Goal: Task Accomplishment & Management: Manage account settings

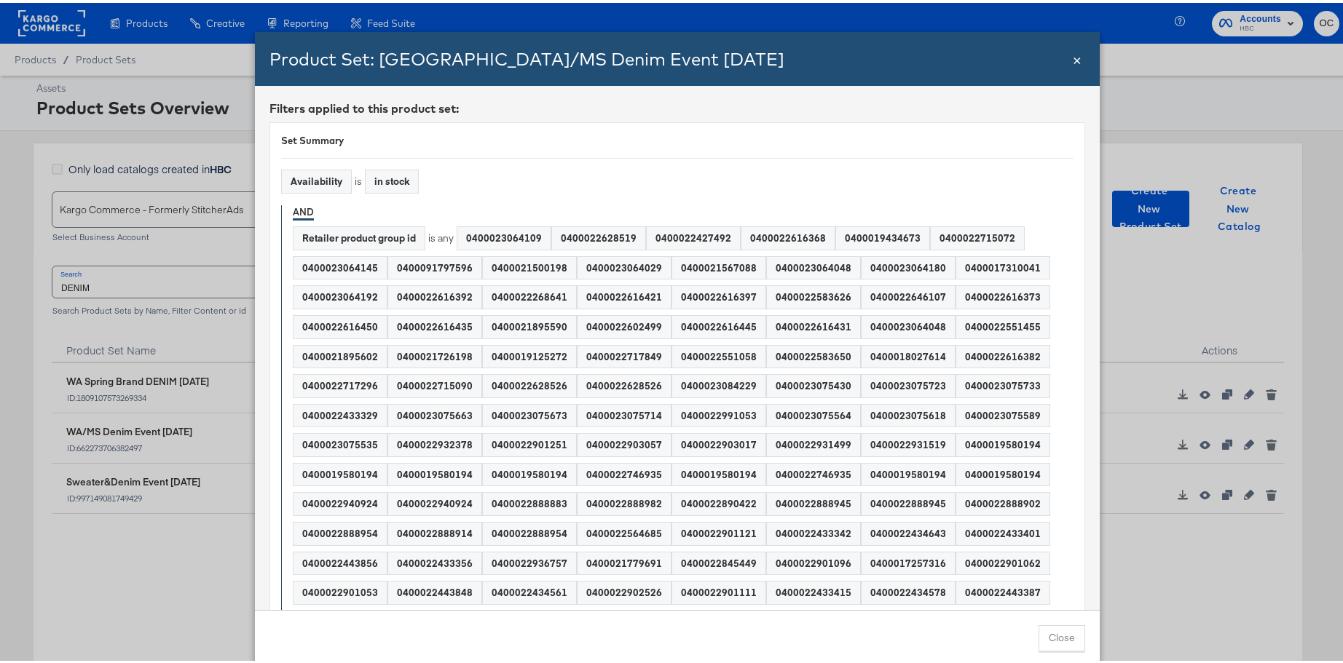
click at [1073, 58] on span "×" at bounding box center [1077, 56] width 9 height 20
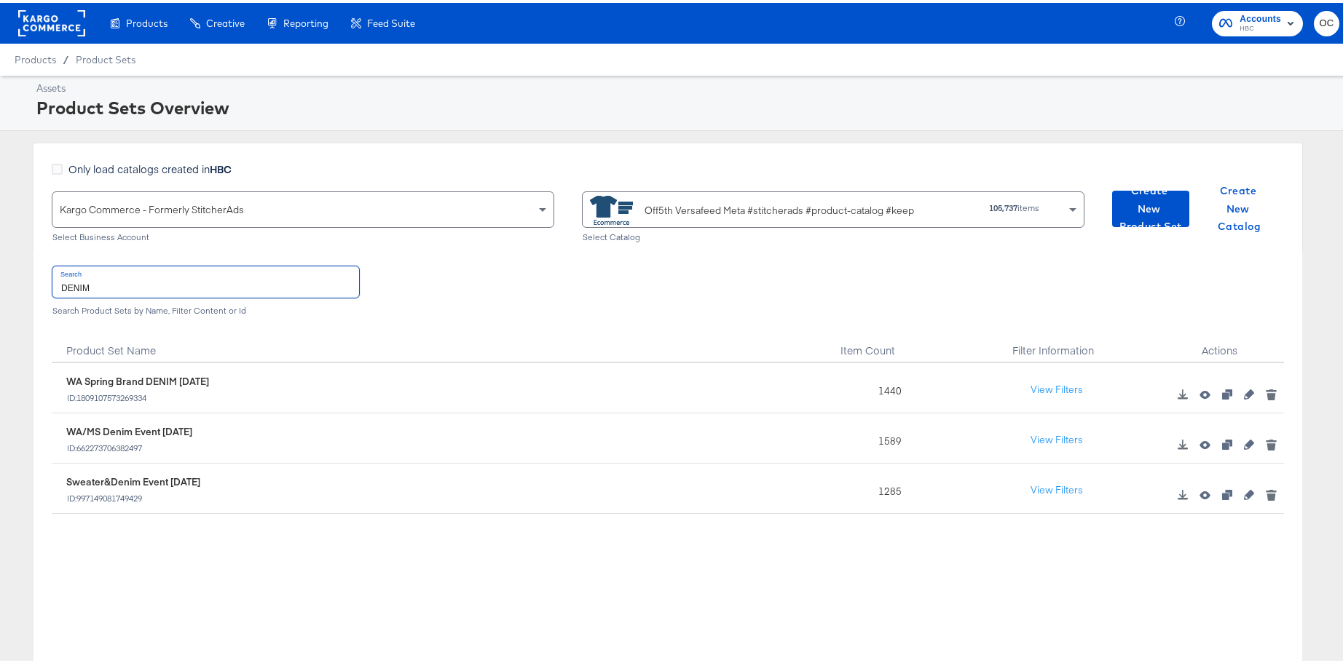
drag, startPoint x: 141, startPoint y: 288, endPoint x: -12, endPoint y: 293, distance: 153.7
click at [0, 293] on html "Products Creative Reporting Feed Suite Accounts HBC OC Products / Product Sets …" at bounding box center [677, 331] width 1354 height 663
drag, startPoint x: 117, startPoint y: 291, endPoint x: 117, endPoint y: 283, distance: 7.3
click at [117, 291] on input "DENIM" at bounding box center [205, 279] width 307 height 31
click at [117, 283] on input "DENIM" at bounding box center [205, 279] width 307 height 31
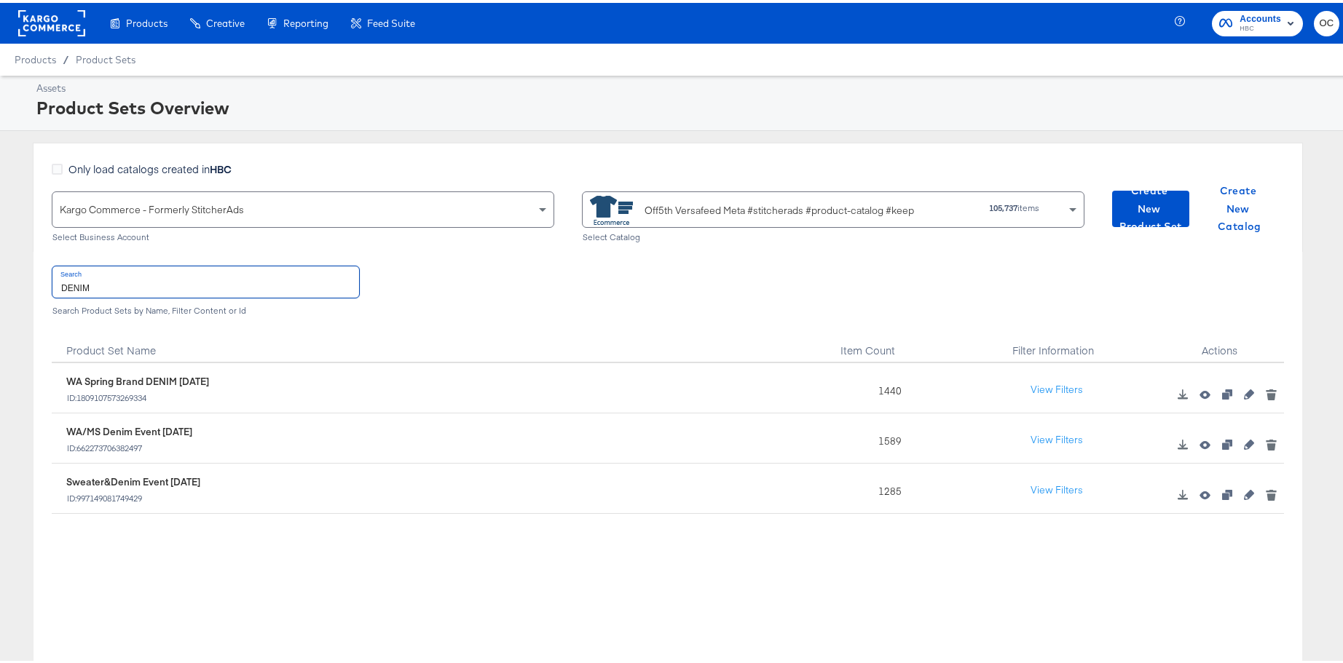
click at [117, 283] on input "DENIM" at bounding box center [205, 279] width 307 height 31
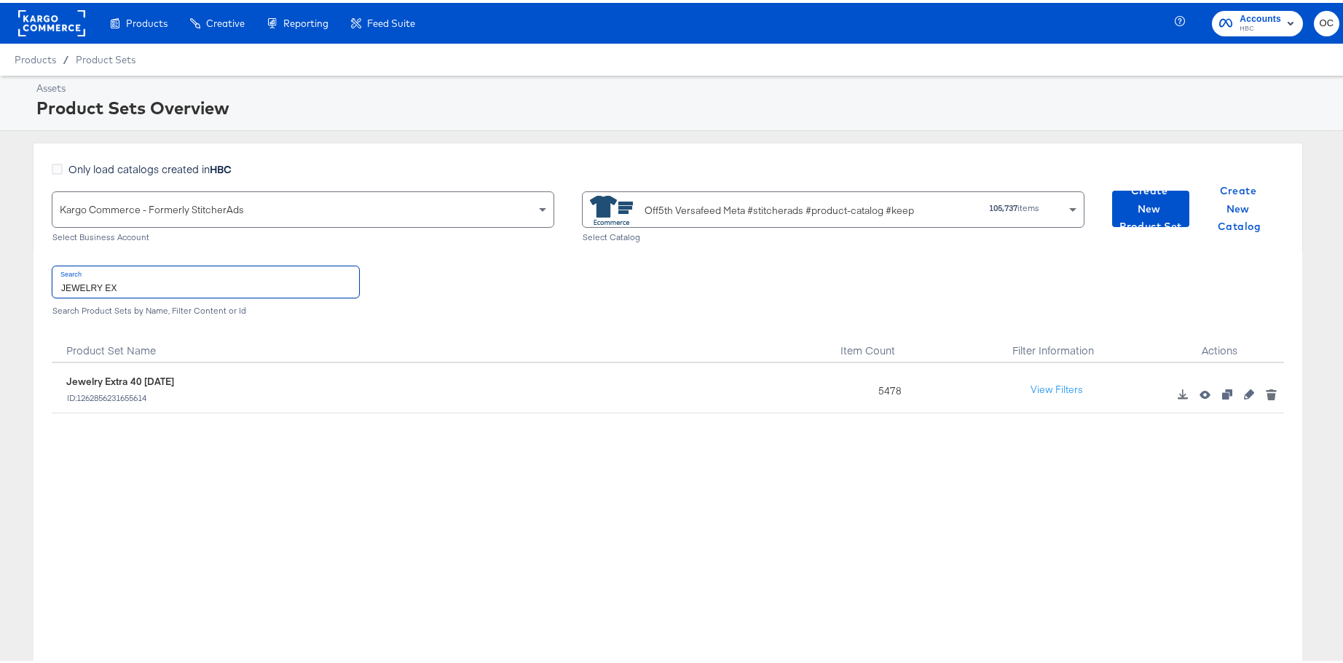
type input "JEWELRY EX"
click at [1238, 397] on div at bounding box center [1249, 391] width 22 height 14
click at [1244, 394] on icon "button" at bounding box center [1249, 392] width 10 height 10
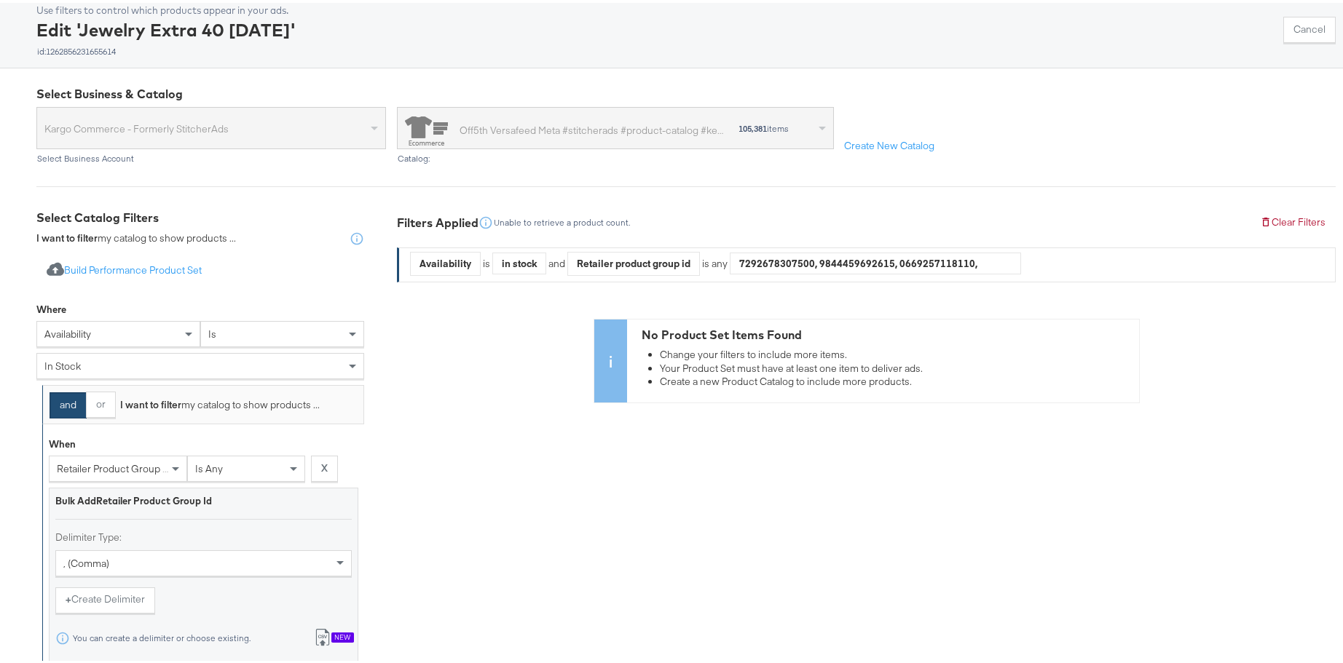
scroll to position [441, 0]
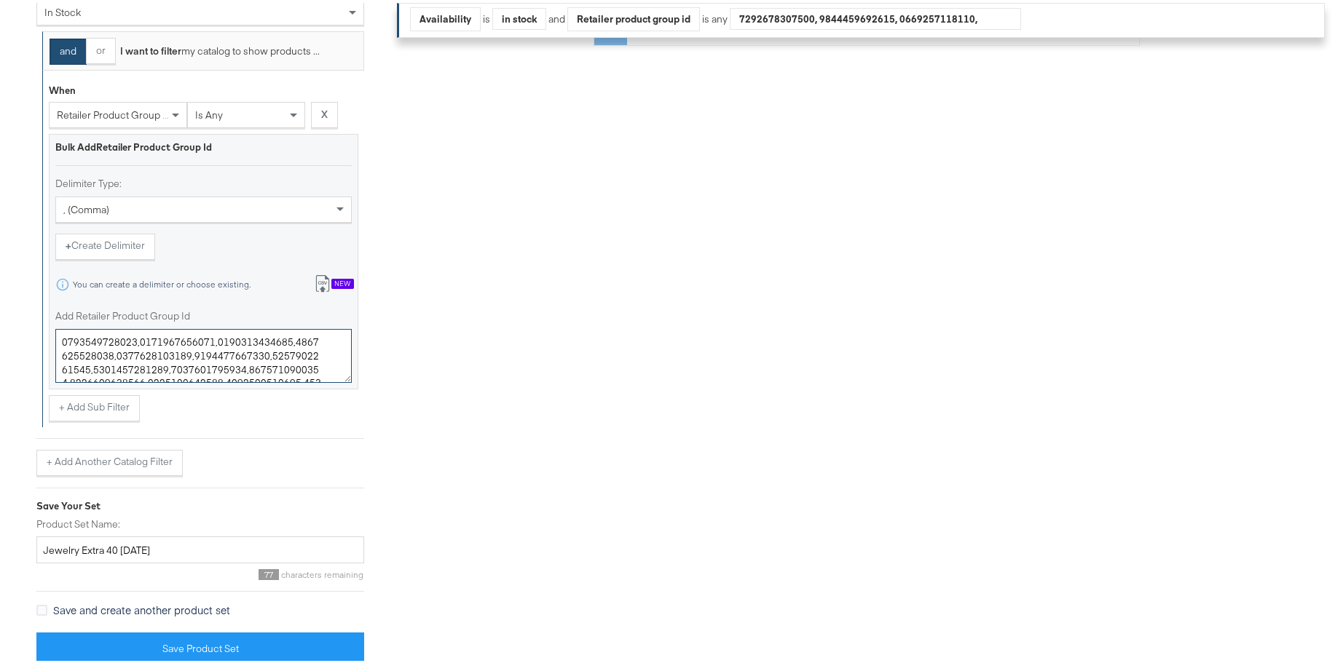
click at [251, 352] on textarea "Add Retailer Product Group Id" at bounding box center [203, 353] width 296 height 54
paste textarea "400022220129,400022794293,400022106319,400011534687,400013904642,400010825050,4…"
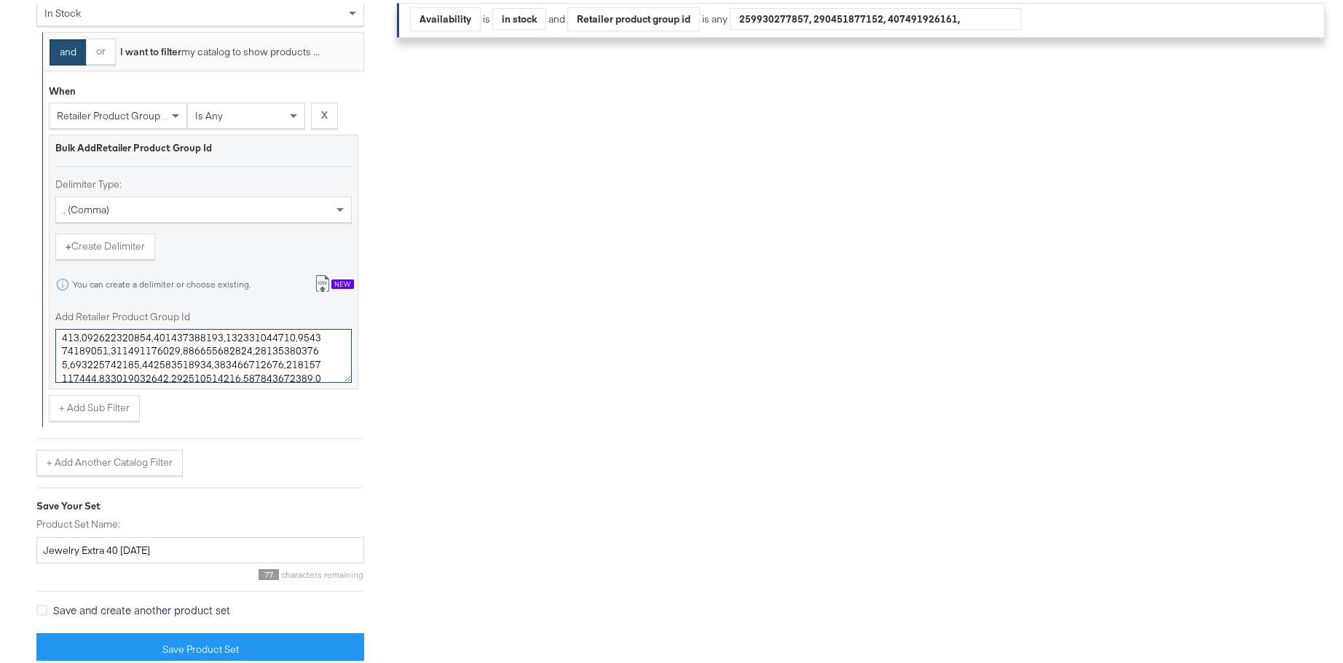
click at [223, 336] on textarea "Add Retailer Product Group Id" at bounding box center [203, 353] width 296 height 54
paste textarea "0400022220129,0400022794293,0400022106319,0400011534687,0400013904642,040001082…"
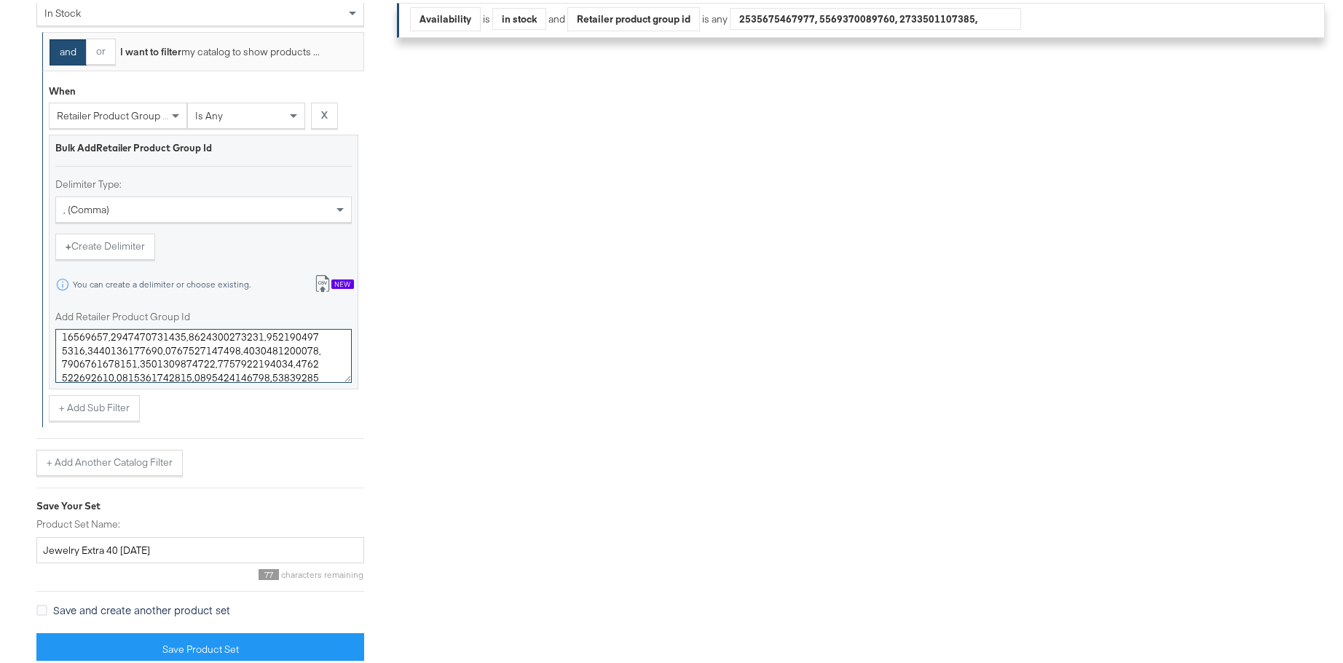
type textarea "0400022220129,0400022794293,0400022106319,0400011534687,0400013904642,040001082…"
drag, startPoint x: 141, startPoint y: 549, endPoint x: 120, endPoint y: 548, distance: 21.2
click at [120, 548] on input "Jewelry Extra 40 [DATE]" at bounding box center [200, 547] width 328 height 27
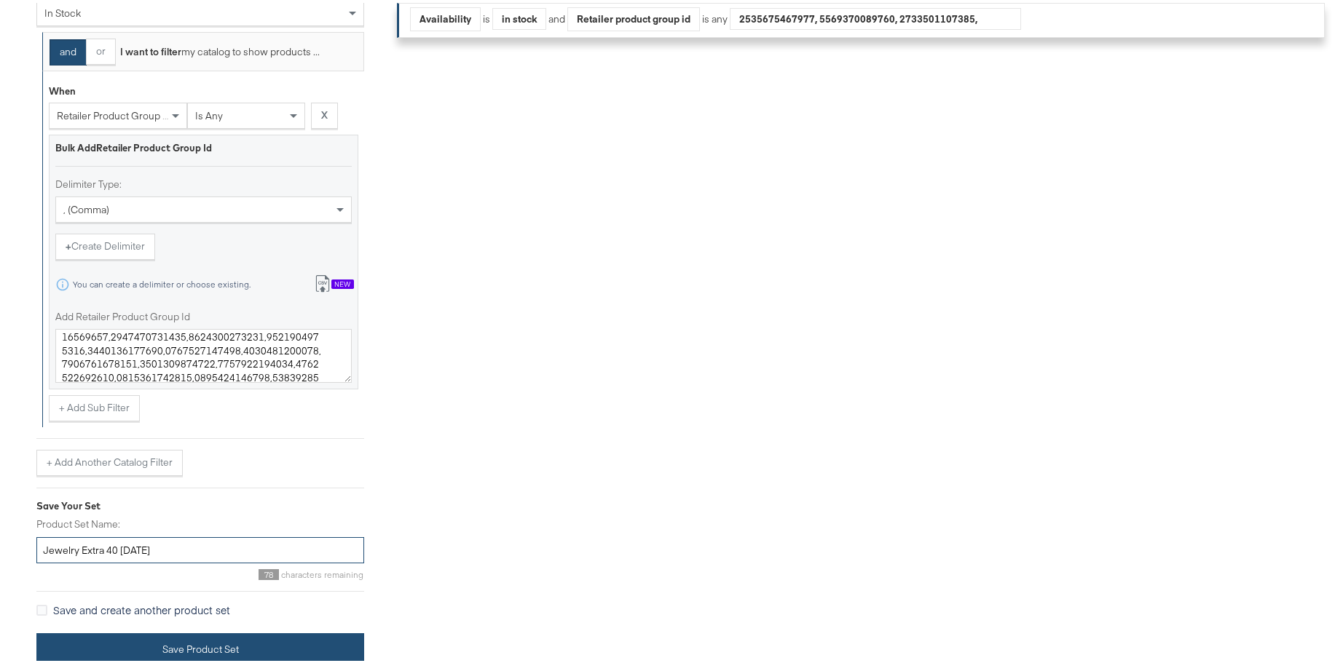
type input "Jewelry Extra 40 [DATE]"
click at [205, 653] on button "Save Product Set" at bounding box center [200, 647] width 328 height 33
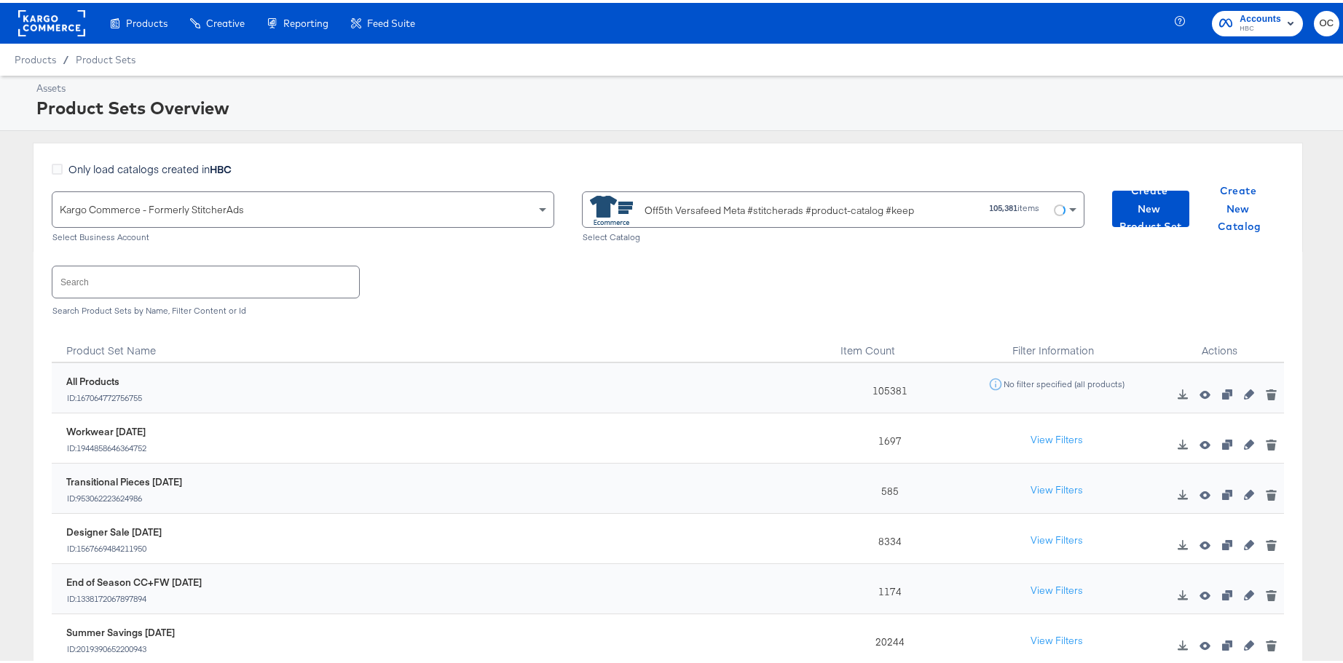
click at [248, 277] on input "text" at bounding box center [205, 279] width 307 height 31
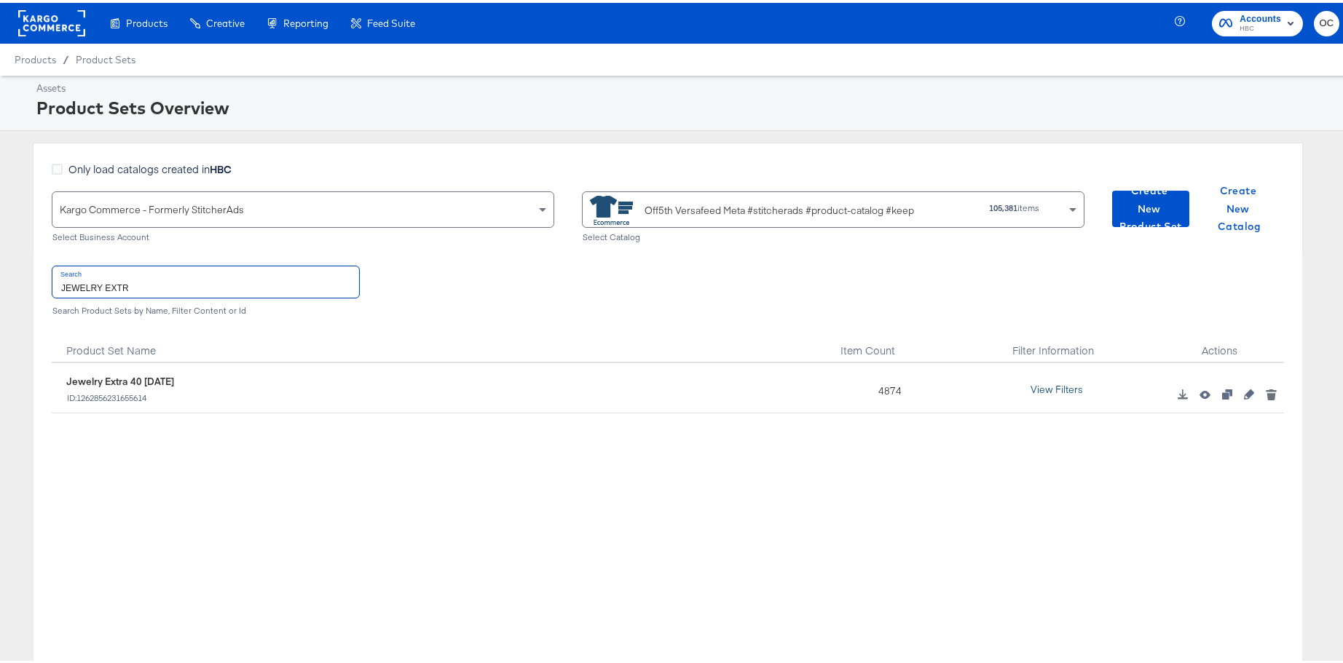
click at [1051, 383] on button "View Filters" at bounding box center [1056, 387] width 73 height 26
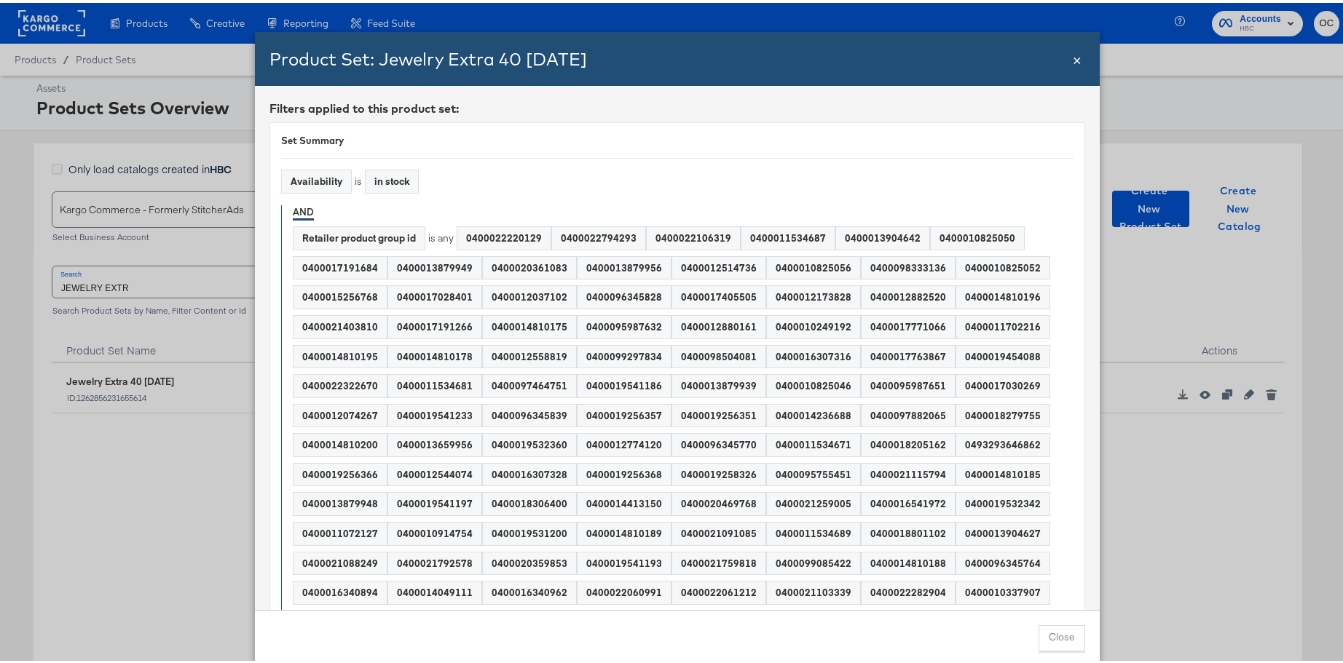
click at [1074, 56] on span "×" at bounding box center [1077, 56] width 9 height 20
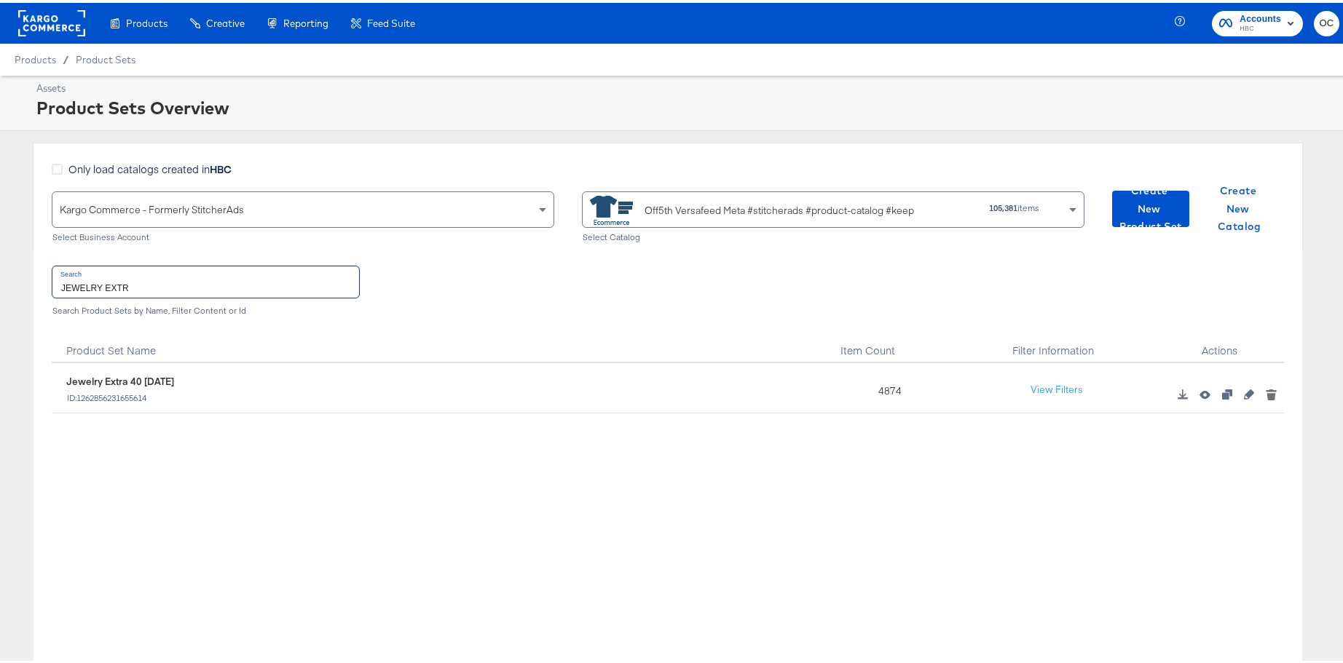
drag, startPoint x: 118, startPoint y: 285, endPoint x: 153, endPoint y: 284, distance: 35.0
click at [118, 285] on input "JEWELRY EXTR" at bounding box center [205, 279] width 307 height 31
click at [156, 284] on input "JEWELRY EXTR" at bounding box center [205, 279] width 307 height 31
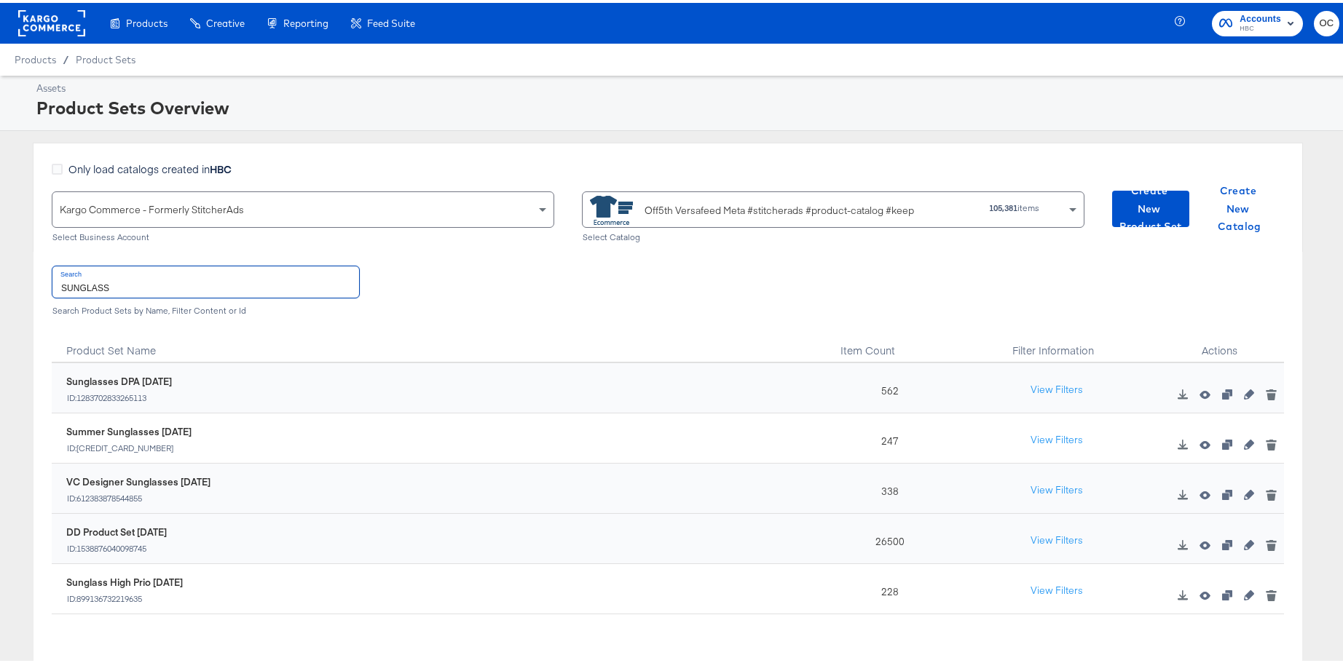
drag, startPoint x: 186, startPoint y: 287, endPoint x: 58, endPoint y: 274, distance: 129.6
click at [58, 274] on input "SUNGLASS" at bounding box center [205, 279] width 307 height 31
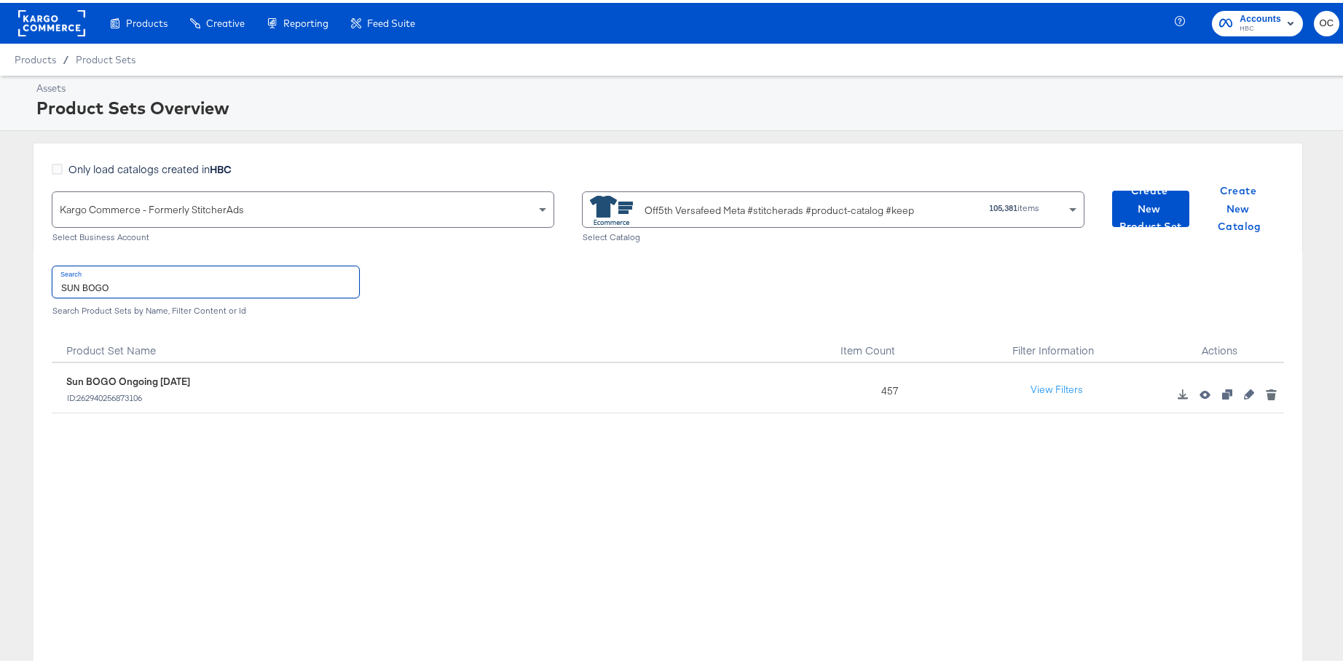
type input "SUN BOGO"
click at [1235, 400] on div at bounding box center [1223, 388] width 121 height 44
click at [1244, 397] on icon "button" at bounding box center [1249, 392] width 10 height 10
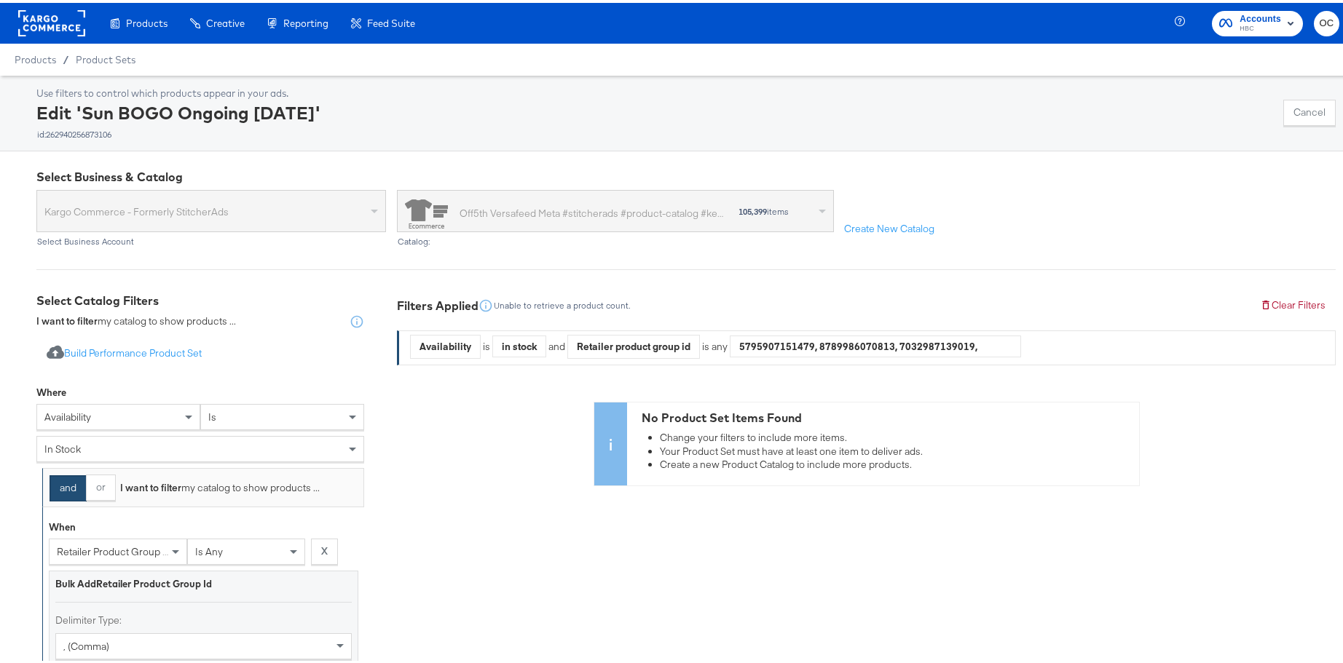
scroll to position [280, 0]
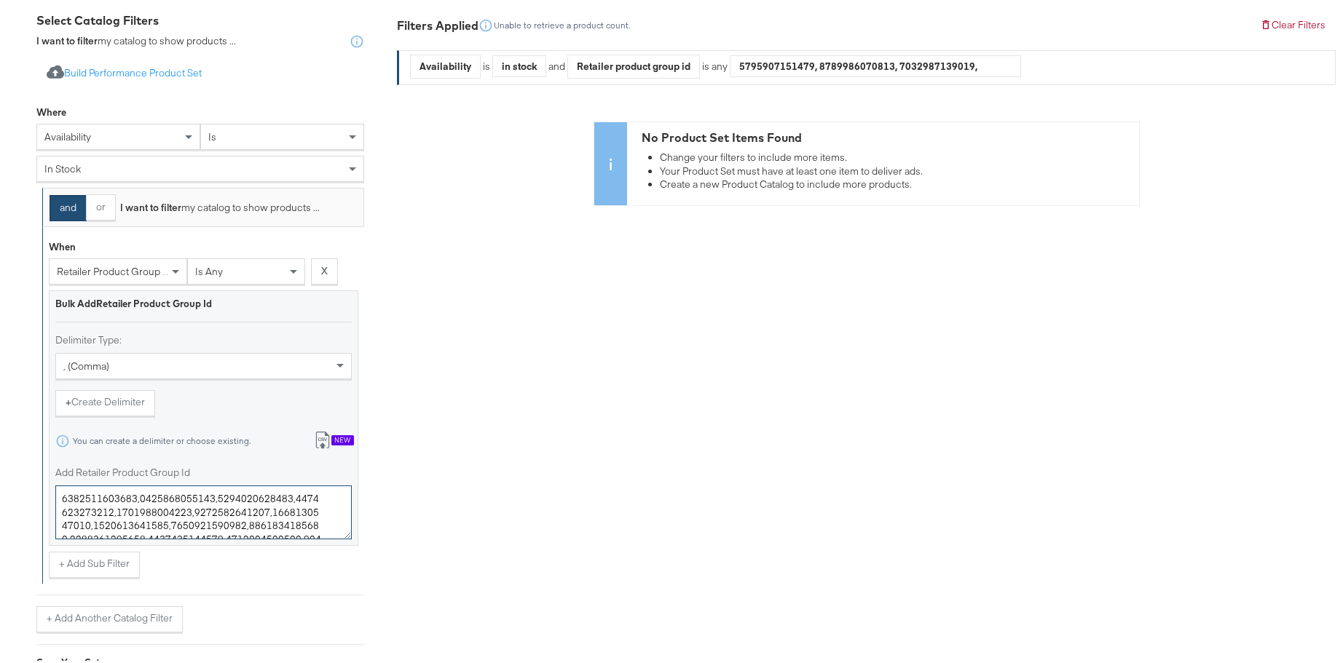
click at [222, 497] on textarea "Add Retailer Product Group Id" at bounding box center [203, 510] width 296 height 54
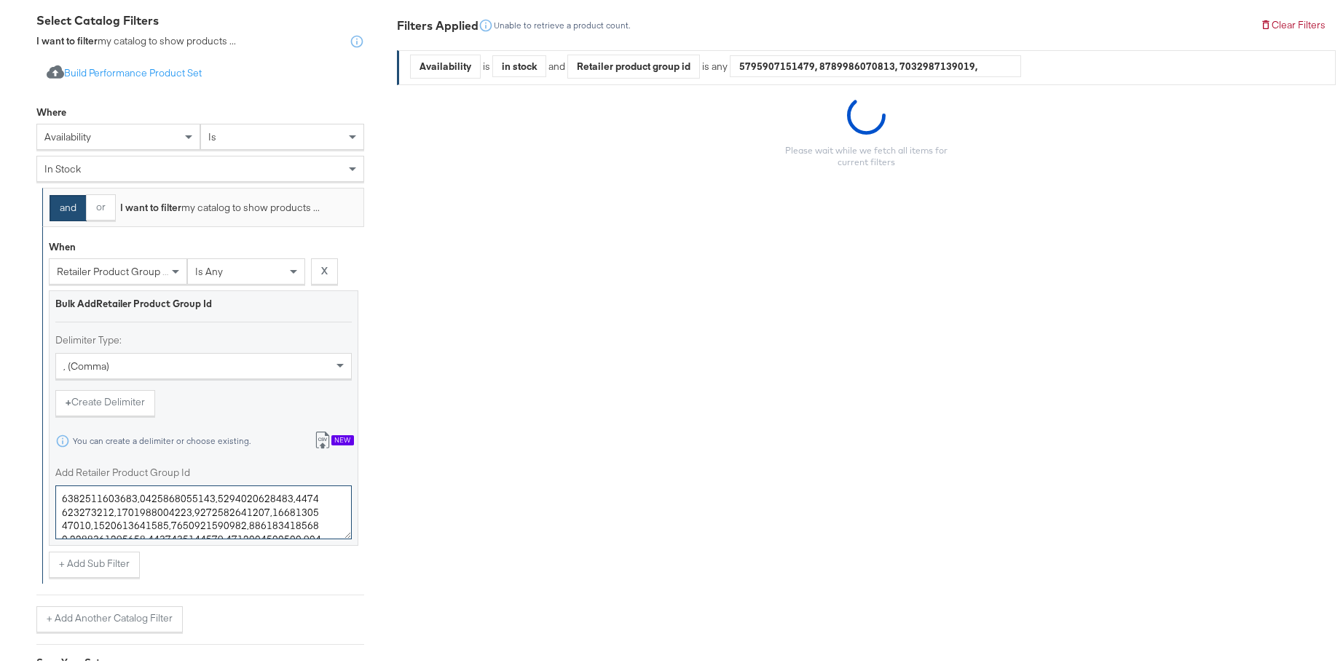
click at [222, 497] on textarea "Add Retailer Product Group Id" at bounding box center [203, 510] width 296 height 54
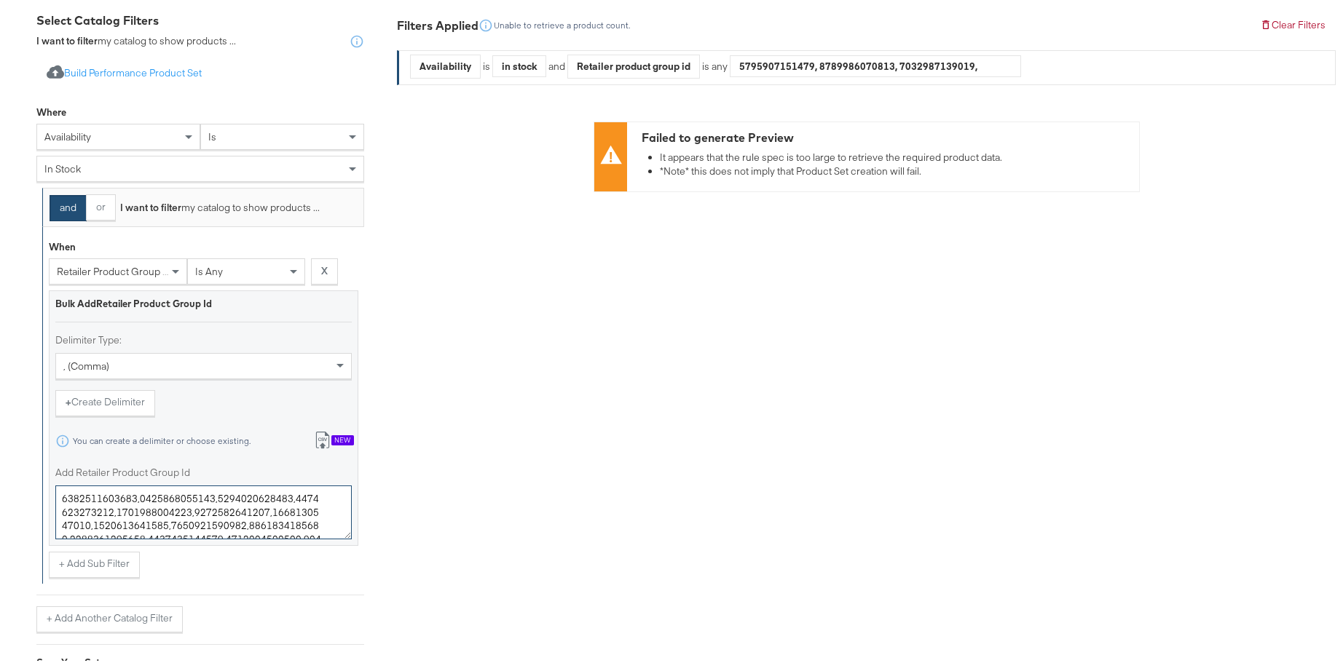
paste textarea "4,0400024162682,0400018731931,0400018143736,0400024162680,0400021102942,0400023…"
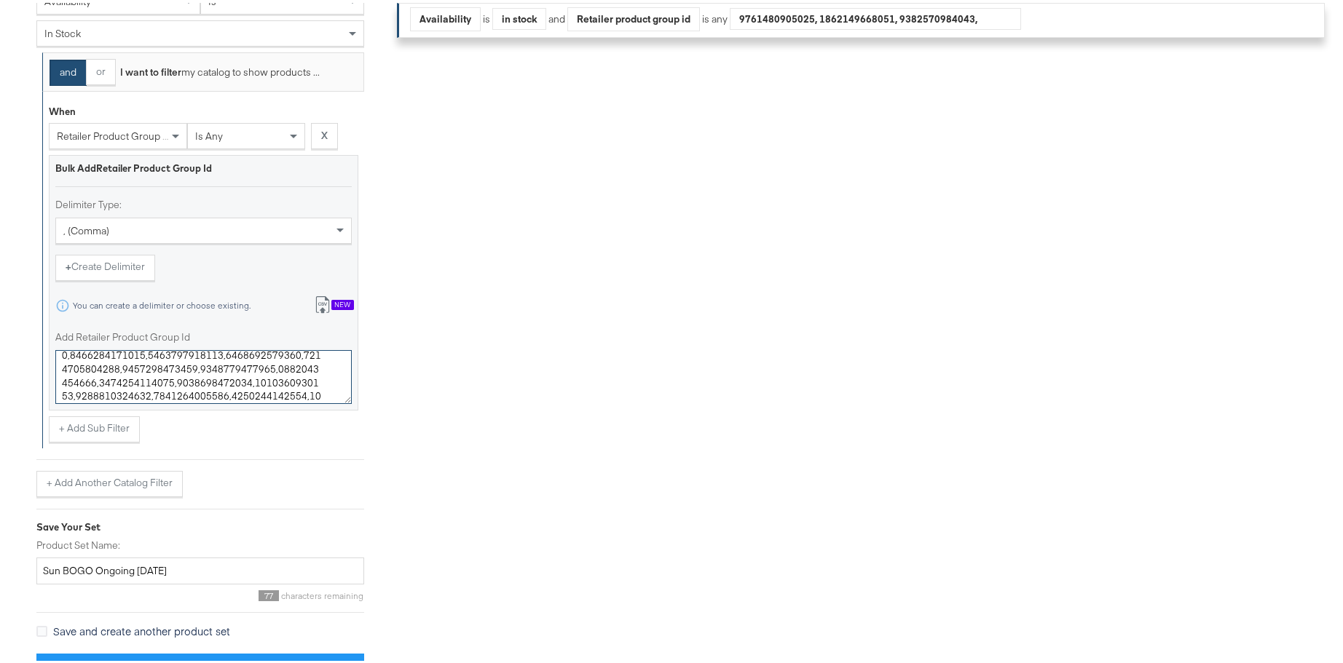
type textarea "0400020938814,0400024162682,0400018731931,0400018143736,0400024162680,040002110…"
drag, startPoint x: 152, startPoint y: 569, endPoint x: 139, endPoint y: 568, distance: 13.1
click at [139, 568] on input "Sun BOGO Ongoing [DATE]" at bounding box center [200, 568] width 328 height 27
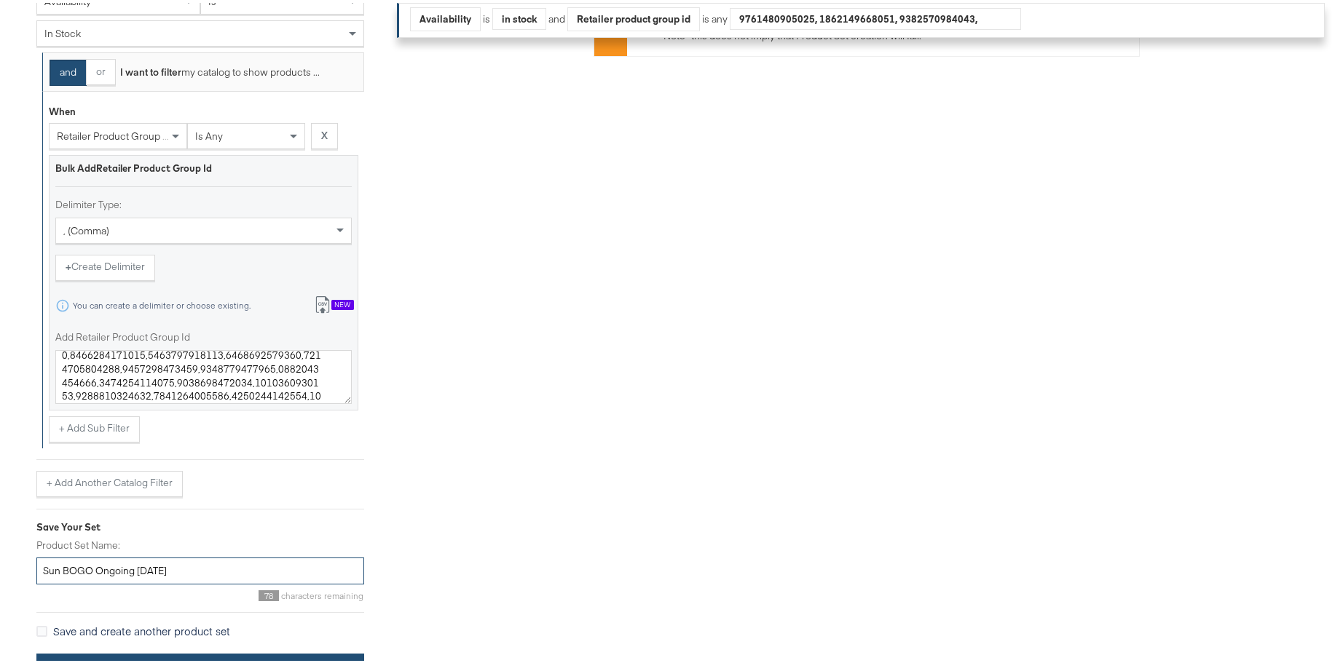
type input "Sun BOGO Ongoing [DATE]"
click at [226, 654] on button "Save Product Set" at bounding box center [200, 667] width 328 height 33
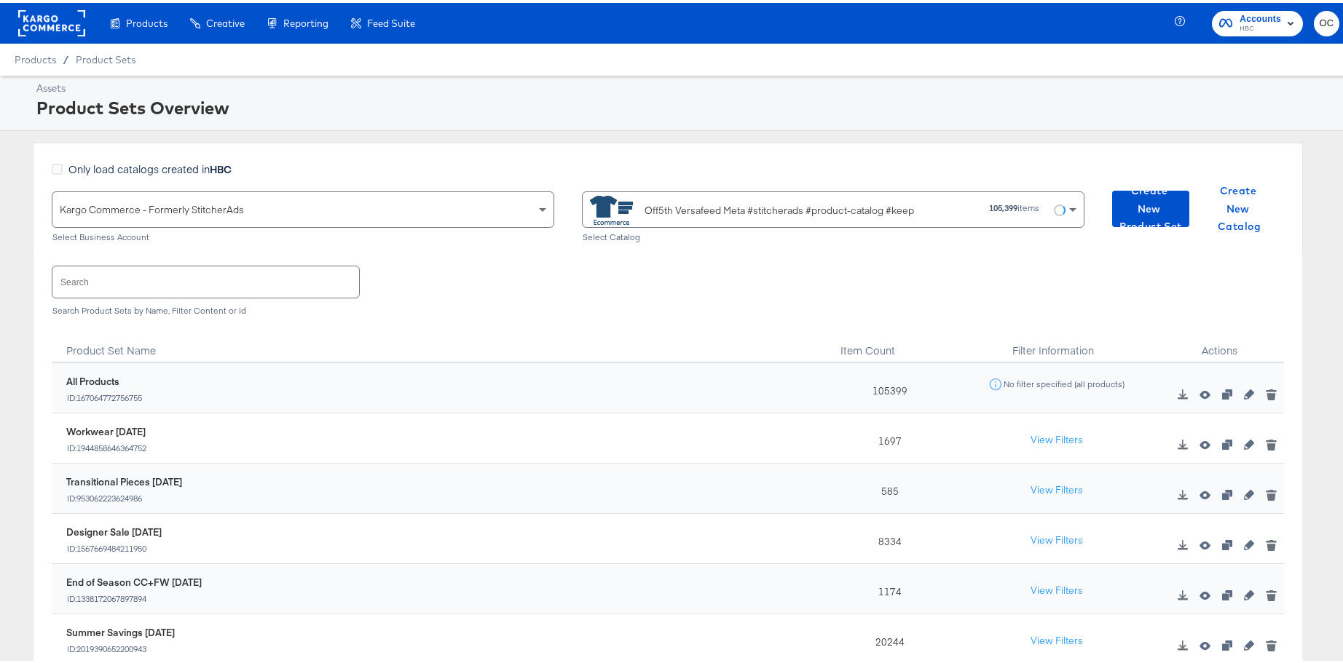
click at [244, 283] on input "text" at bounding box center [205, 279] width 307 height 31
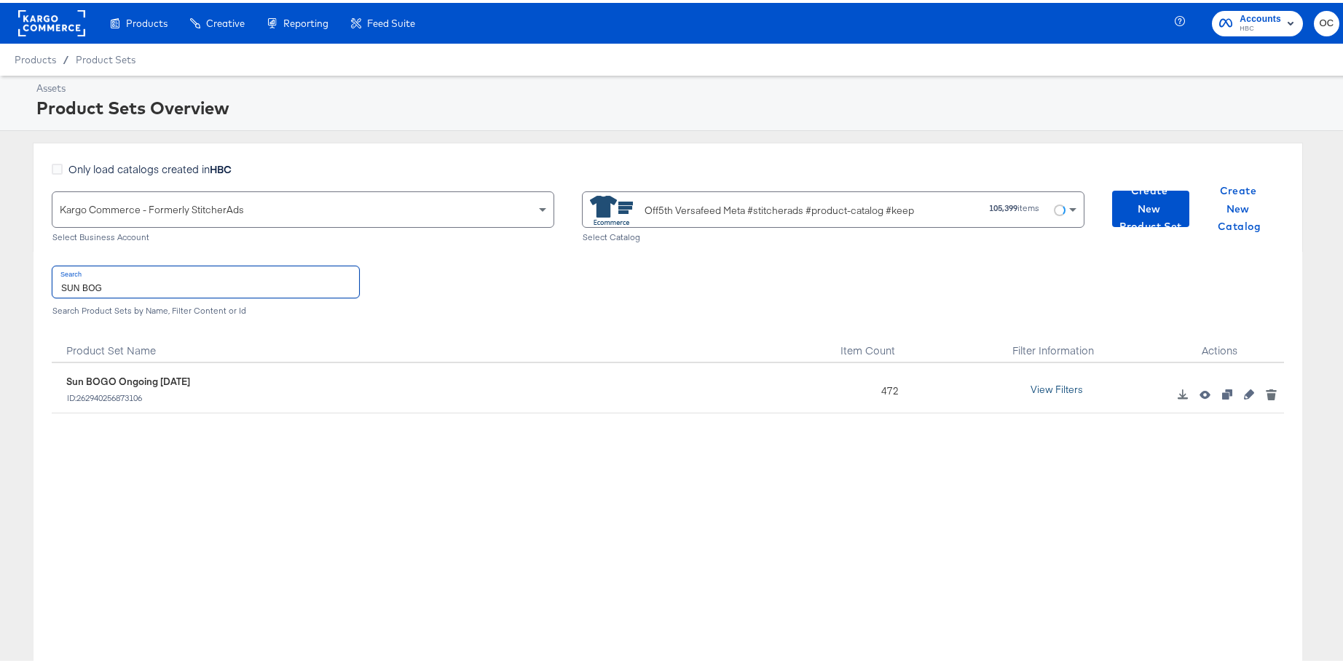
type input "SUN BOG"
click at [1049, 390] on button "View Filters" at bounding box center [1056, 387] width 73 height 26
